Goal: Transaction & Acquisition: Register for event/course

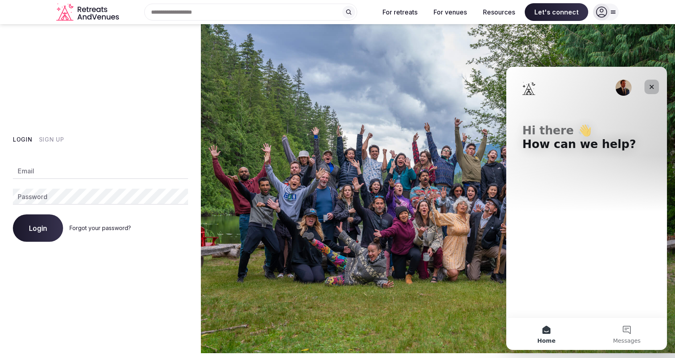
click at [655, 86] on icon "Close" at bounding box center [652, 87] width 6 height 6
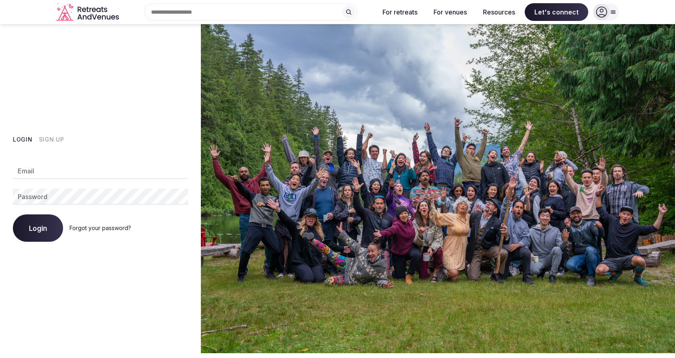
click at [57, 141] on button "Sign Up" at bounding box center [51, 139] width 25 height 8
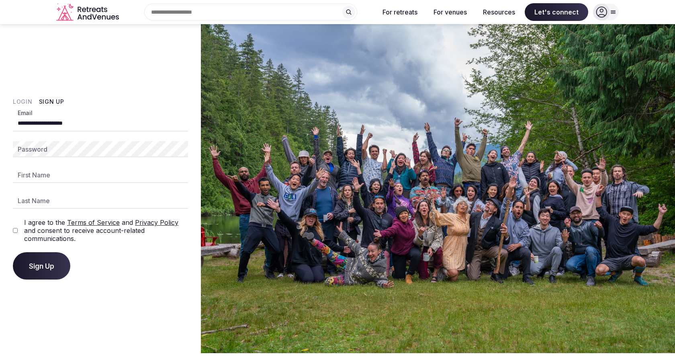
type input "**********"
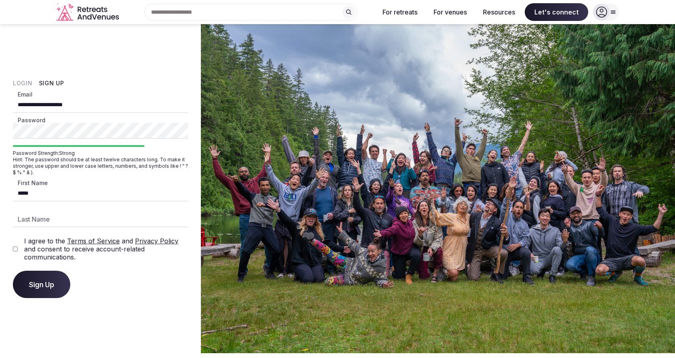
type input "*****"
type input "******"
click at [41, 286] on span "Sign Up" at bounding box center [41, 284] width 25 height 8
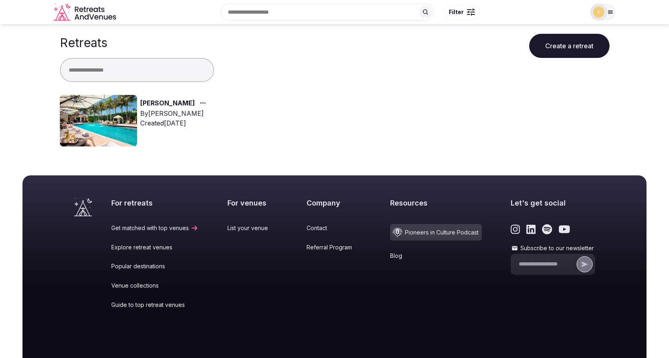
click at [169, 119] on div "Created [DATE]" at bounding box center [174, 123] width 69 height 10
click at [105, 119] on img at bounding box center [98, 120] width 77 height 51
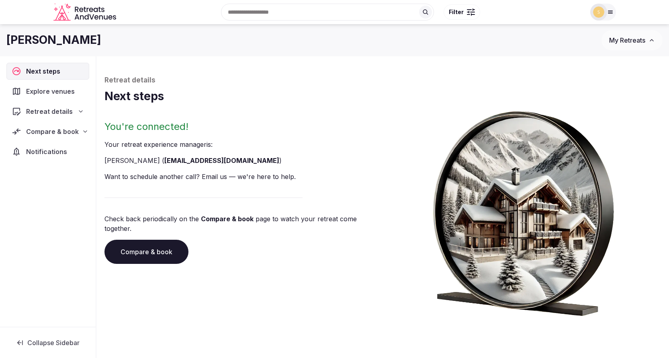
click at [67, 95] on span "Explore venues" at bounding box center [52, 91] width 52 height 10
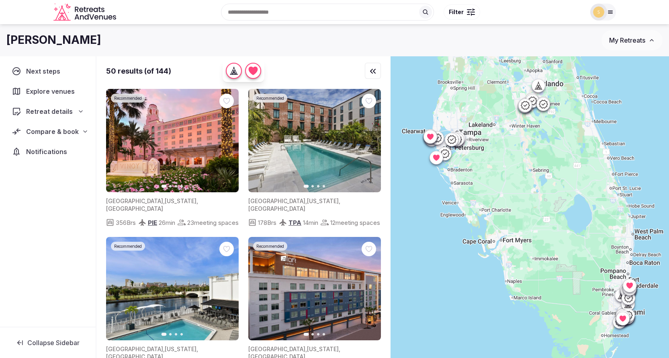
click at [56, 114] on span "Retreat details" at bounding box center [49, 112] width 47 height 10
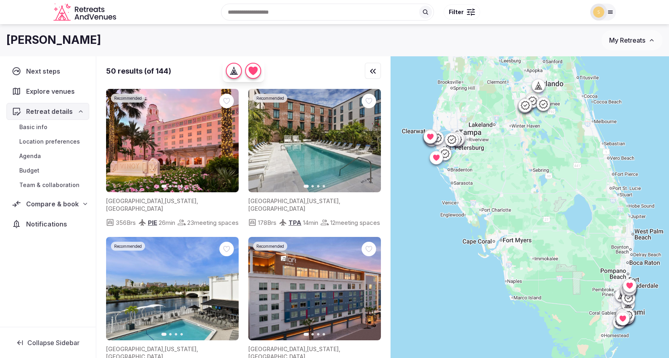
click at [56, 114] on span "Retreat details" at bounding box center [49, 112] width 47 height 10
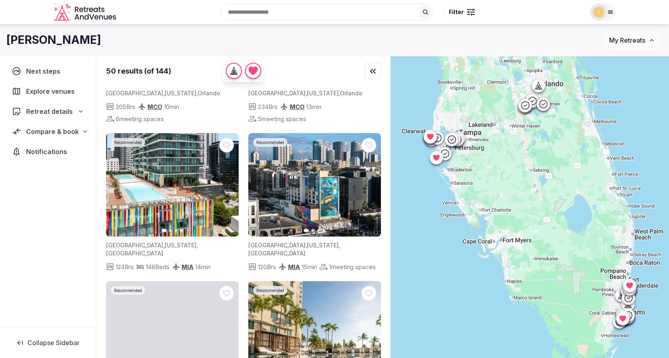
scroll to position [981, 0]
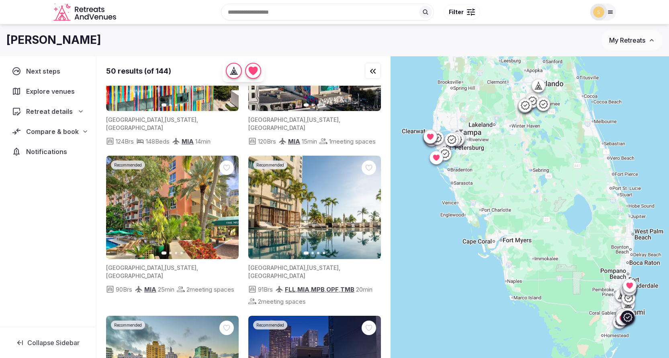
click at [371, 210] on icon "button" at bounding box center [370, 208] width 3 height 6
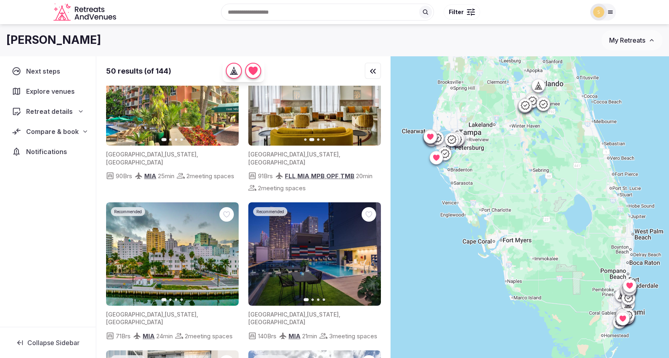
scroll to position [1123, 0]
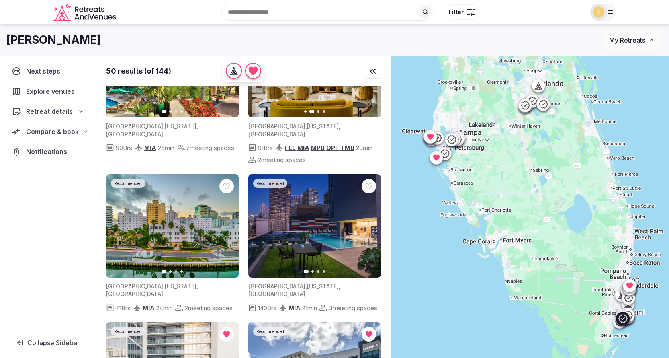
click at [372, 232] on button "Next slide" at bounding box center [369, 225] width 13 height 13
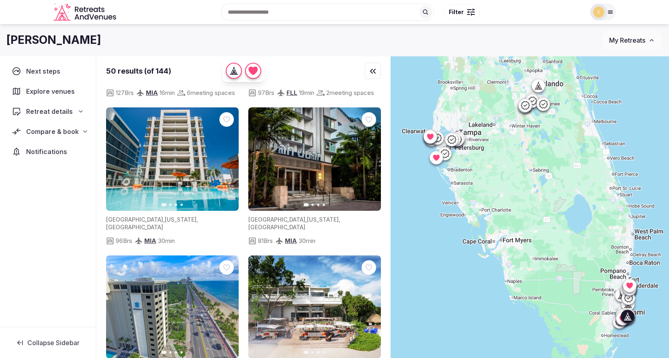
scroll to position [1656, 0]
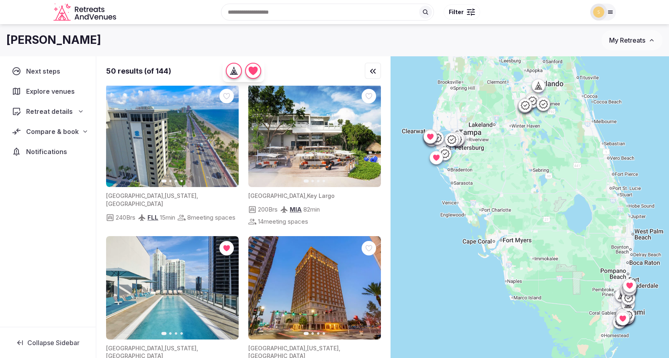
click at [369, 138] on icon "button" at bounding box center [370, 136] width 3 height 6
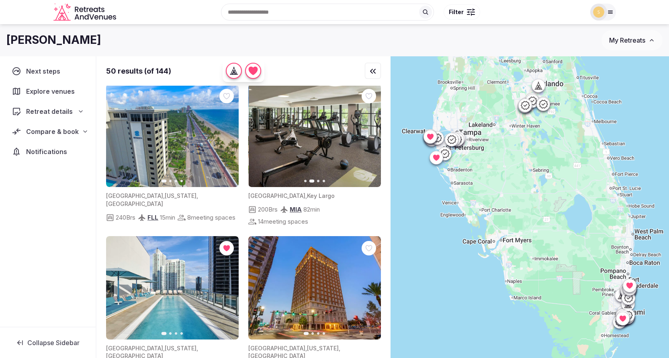
click at [371, 139] on icon "button" at bounding box center [370, 135] width 6 height 6
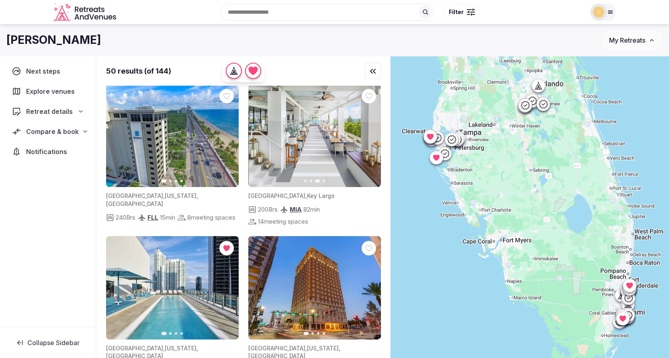
click at [371, 139] on icon "button" at bounding box center [370, 135] width 6 height 6
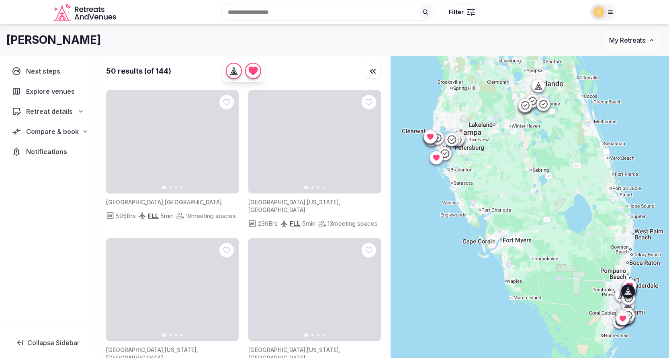
scroll to position [2246, 0]
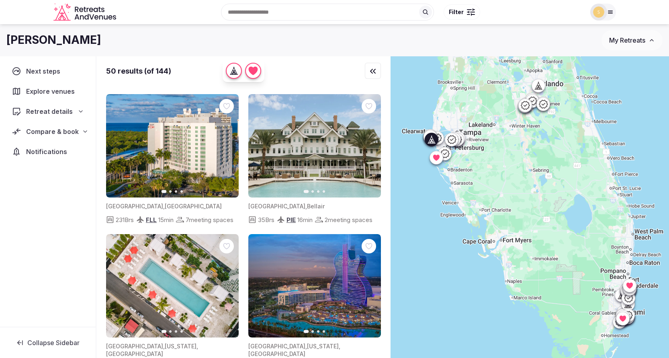
click at [371, 148] on icon "button" at bounding box center [370, 146] width 3 height 6
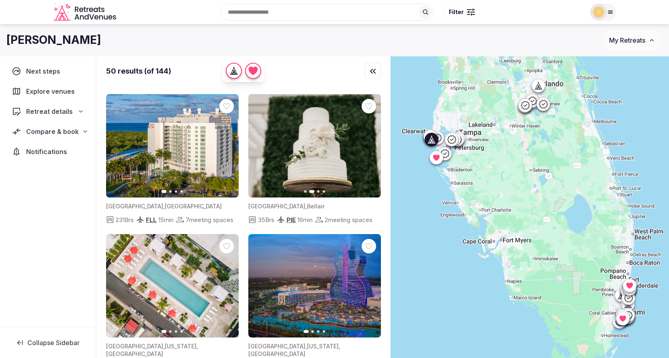
click at [369, 149] on icon "button" at bounding box center [370, 145] width 6 height 6
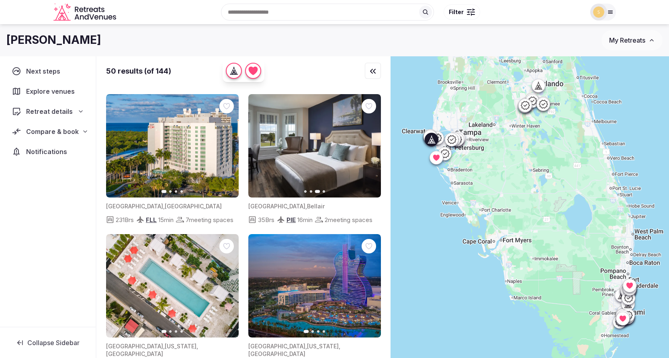
click at [369, 149] on icon "button" at bounding box center [370, 145] width 6 height 6
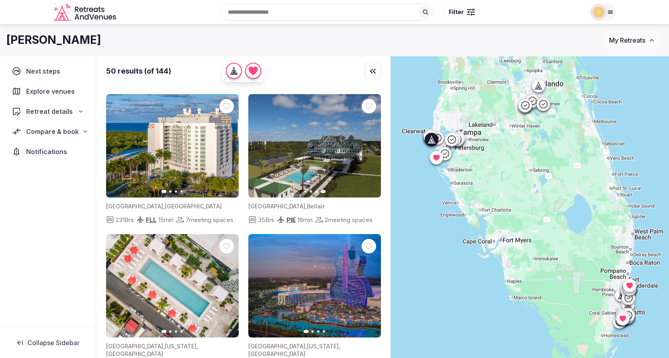
click at [347, 170] on img at bounding box center [314, 145] width 133 height 103
click at [276, 209] on span "[GEOGRAPHIC_DATA]" at bounding box center [276, 206] width 57 height 7
click at [308, 132] on img at bounding box center [314, 145] width 133 height 103
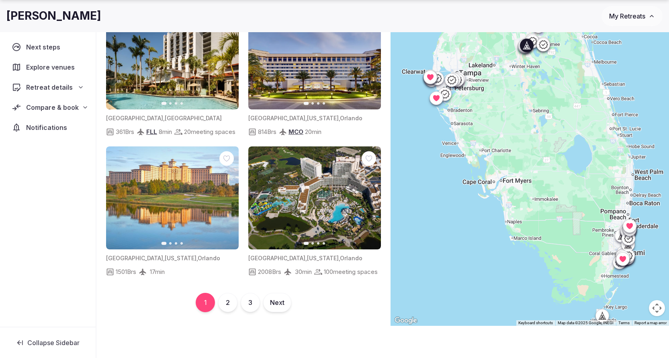
scroll to position [3507, 0]
click at [227, 312] on button "2" at bounding box center [227, 302] width 19 height 19
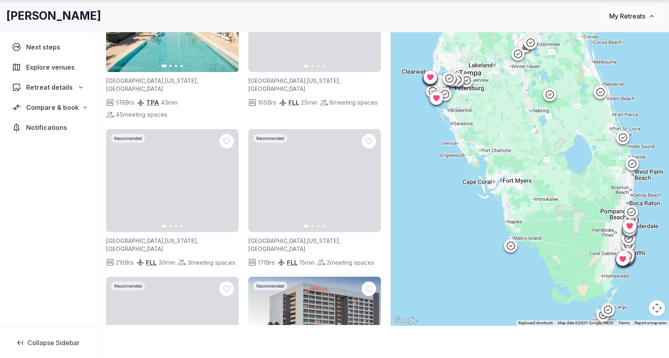
scroll to position [696, 0]
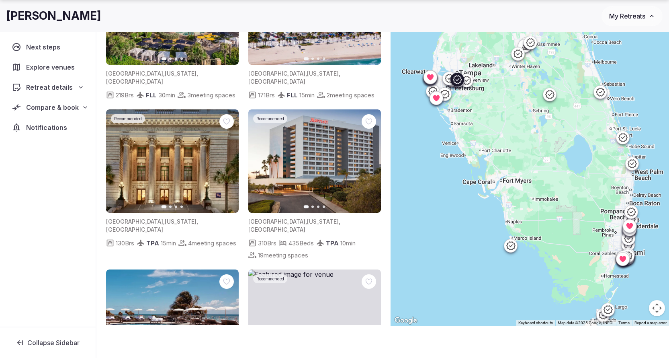
click at [230, 158] on icon "button" at bounding box center [227, 161] width 6 height 6
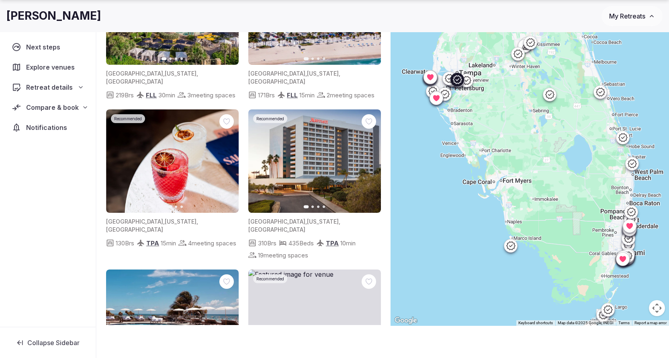
click at [230, 158] on icon "button" at bounding box center [227, 161] width 6 height 6
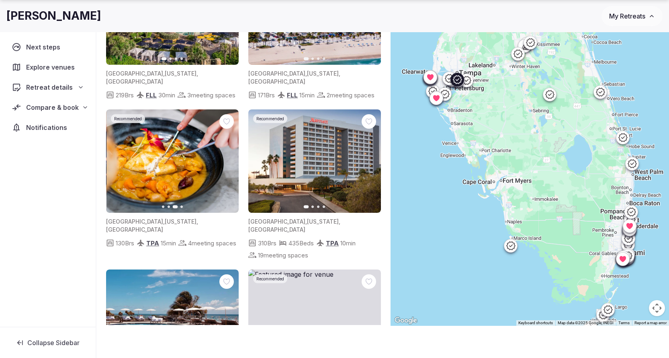
click at [230, 158] on icon "button" at bounding box center [227, 161] width 6 height 6
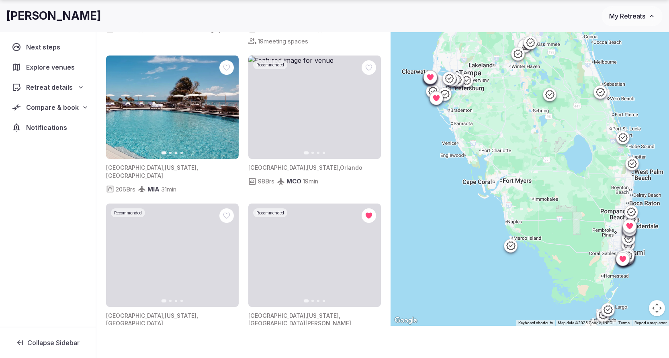
scroll to position [1073, 0]
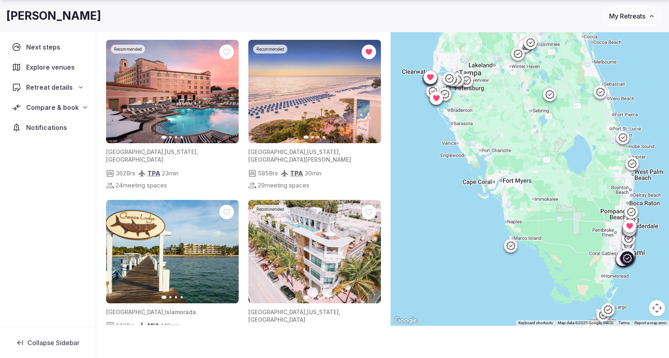
click at [368, 248] on icon "button" at bounding box center [370, 251] width 6 height 6
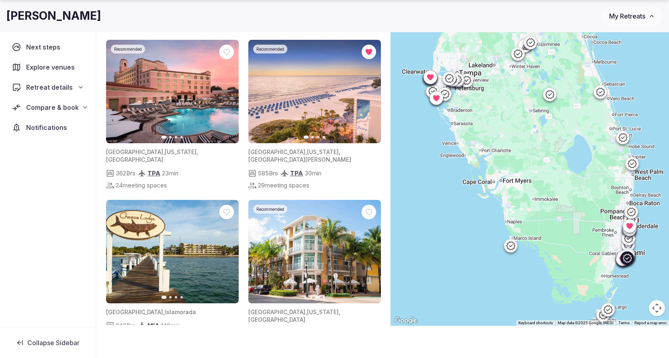
click at [368, 248] on icon "button" at bounding box center [370, 251] width 6 height 6
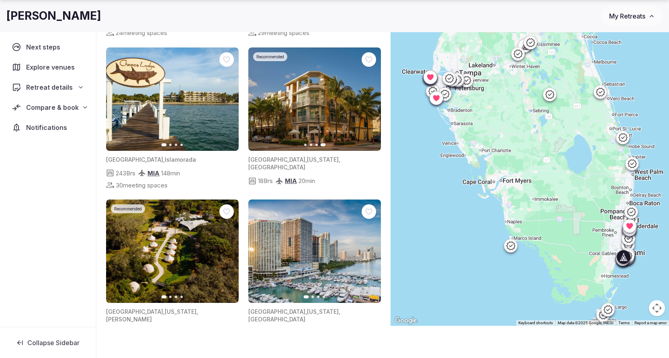
scroll to position [1227, 0]
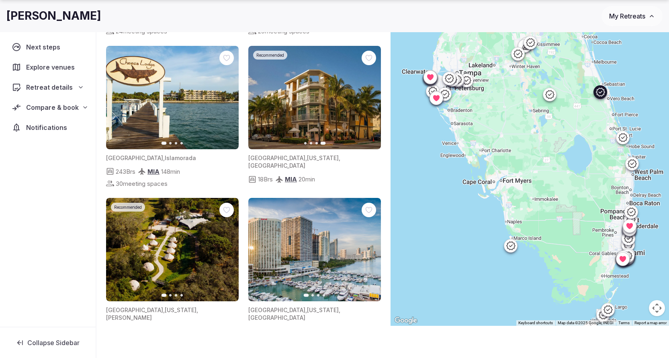
click at [227, 246] on icon "button" at bounding box center [227, 249] width 6 height 6
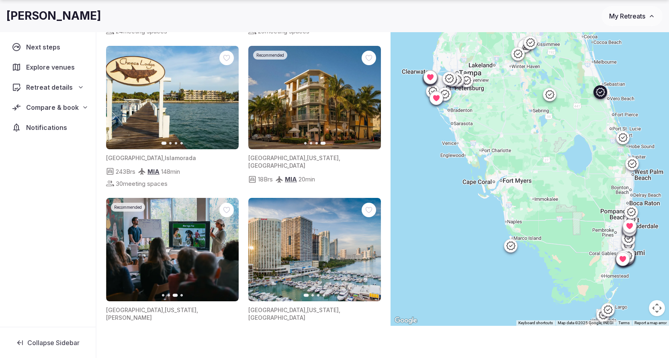
click at [227, 246] on icon "button" at bounding box center [227, 249] width 6 height 6
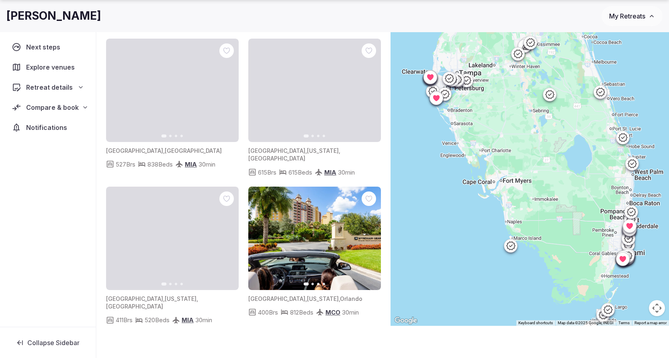
scroll to position [3479, 0]
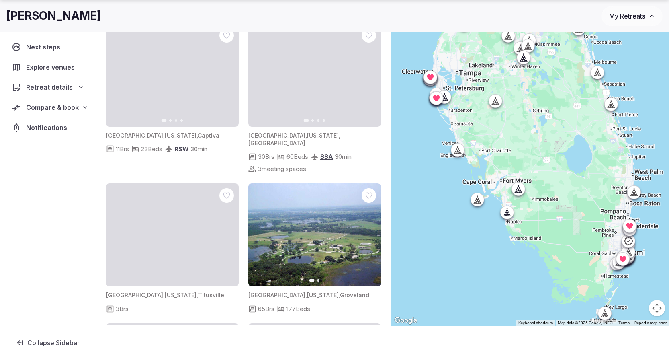
scroll to position [2022, 0]
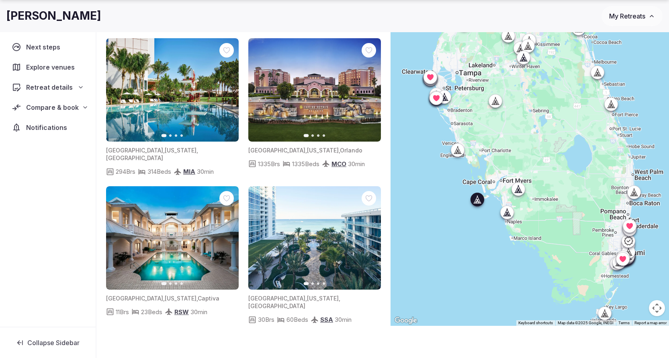
click at [228, 235] on icon "button" at bounding box center [227, 238] width 3 height 6
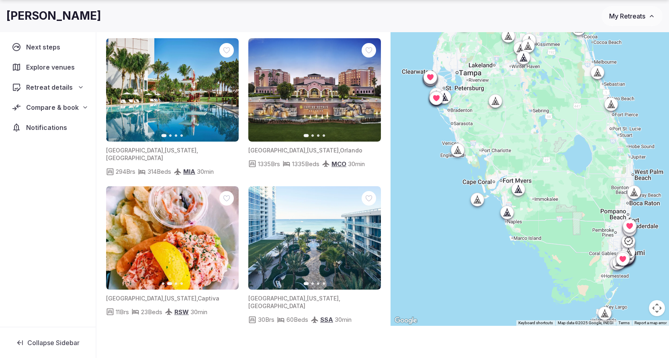
click at [226, 234] on icon "button" at bounding box center [227, 237] width 6 height 6
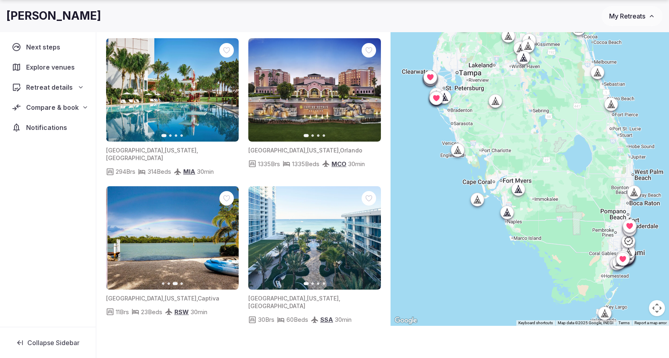
click at [226, 234] on icon "button" at bounding box center [227, 237] width 6 height 6
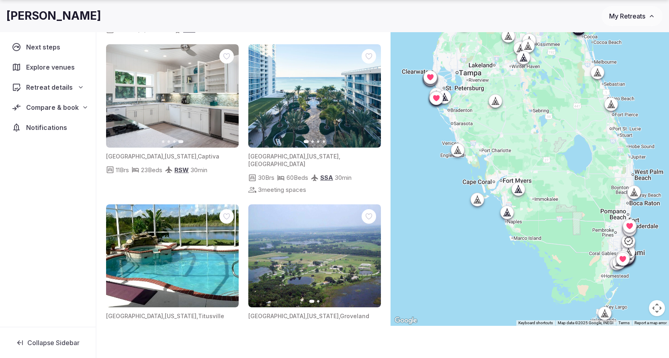
scroll to position [2192, 0]
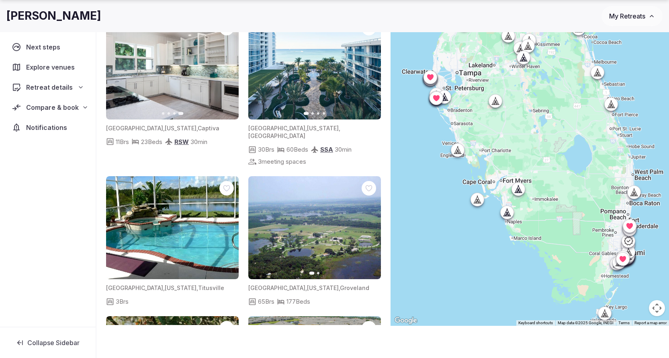
click at [369, 224] on icon "button" at bounding box center [370, 227] width 6 height 6
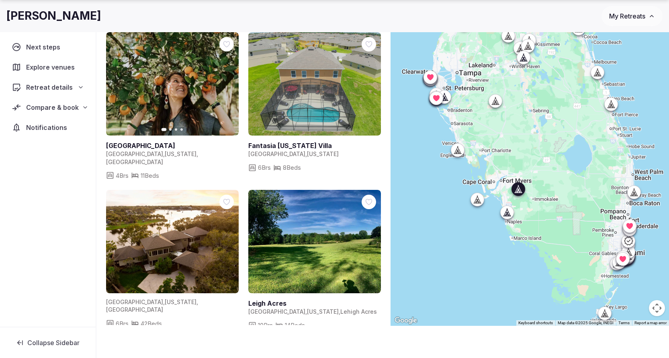
scroll to position [2641, 0]
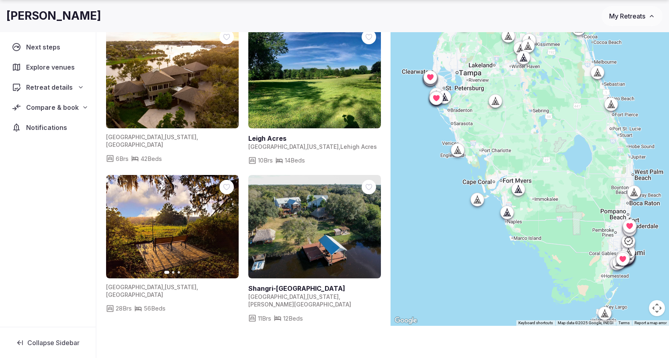
click at [231, 220] on button "Next slide" at bounding box center [227, 226] width 13 height 13
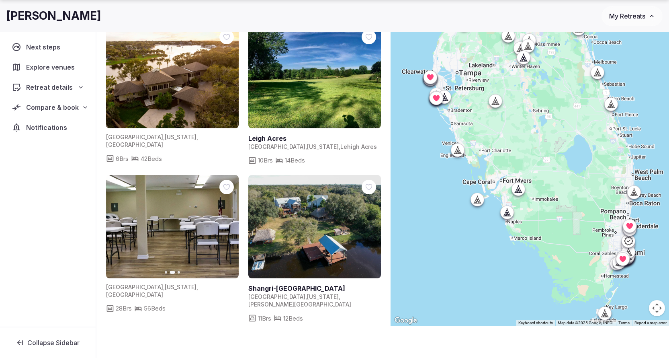
click at [231, 220] on button "Next slide" at bounding box center [227, 226] width 13 height 13
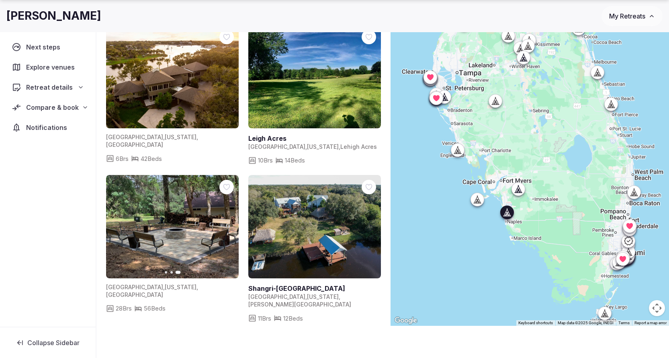
scroll to position [2752, 0]
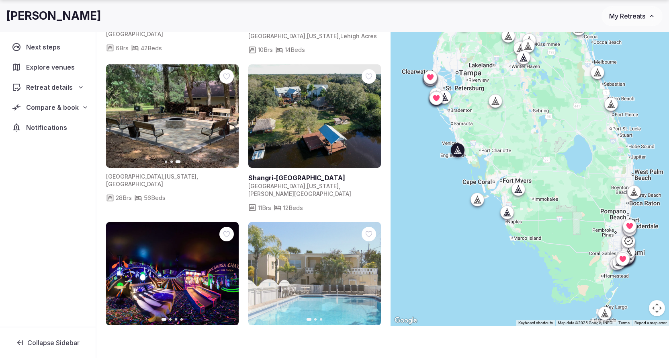
click at [368, 270] on icon "button" at bounding box center [370, 273] width 6 height 6
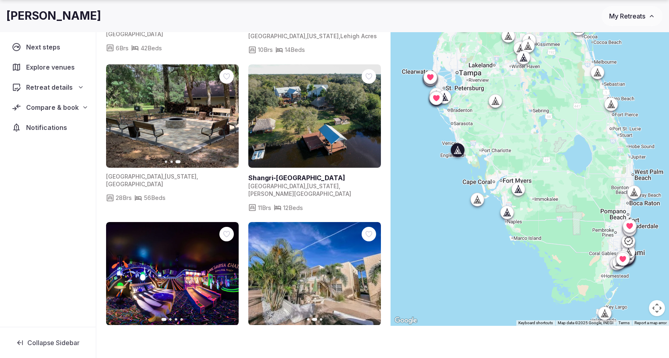
click at [368, 270] on icon "button" at bounding box center [370, 273] width 6 height 6
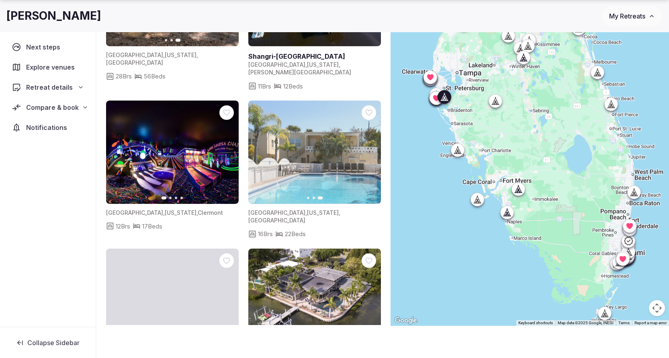
scroll to position [2849, 0]
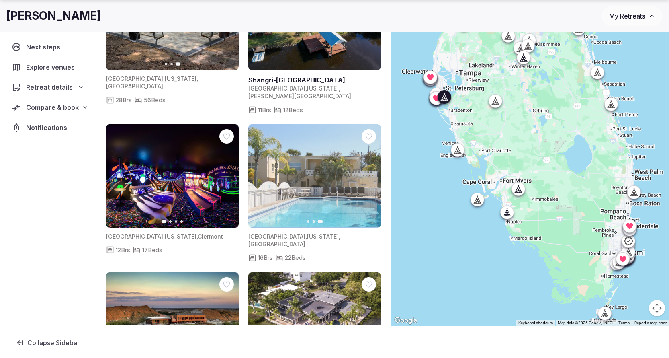
click at [371, 320] on icon "button" at bounding box center [370, 323] width 6 height 6
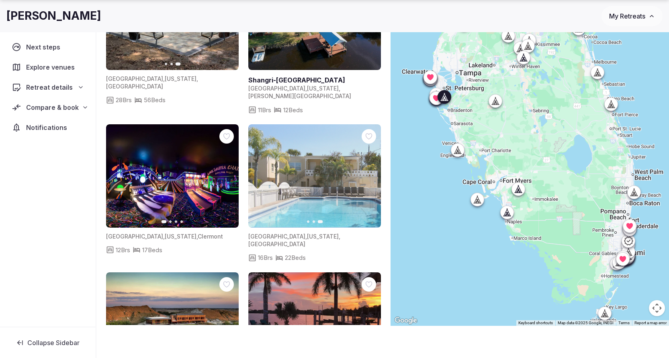
click at [371, 320] on icon "button" at bounding box center [370, 323] width 6 height 6
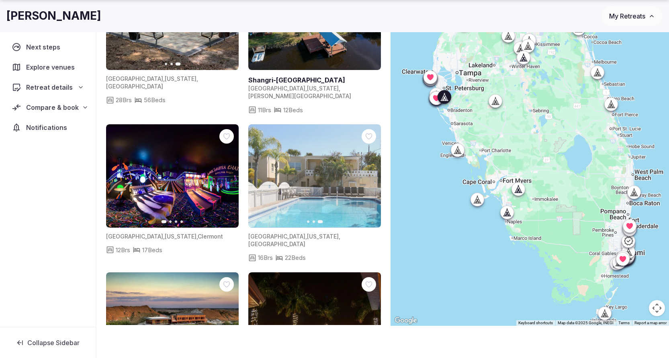
click at [371, 320] on icon "button" at bounding box center [370, 323] width 6 height 6
